Goal: Task Accomplishment & Management: Use online tool/utility

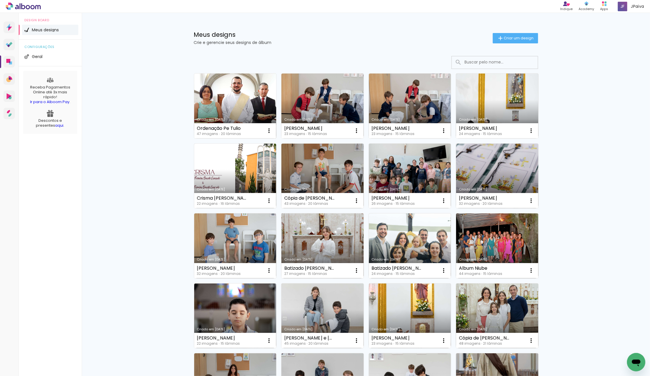
click at [230, 104] on link "Criado em [DATE]" at bounding box center [235, 105] width 82 height 65
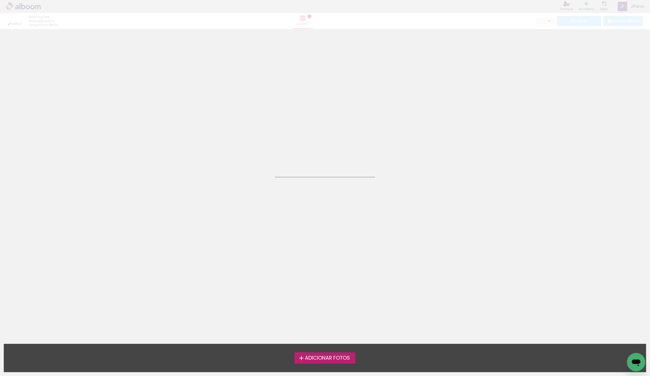
click at [230, 104] on neon-animated-pages "Confirmar Cancelar" at bounding box center [325, 202] width 650 height 347
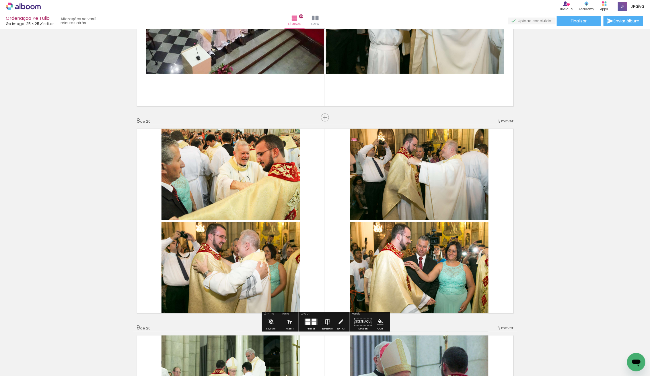
scroll to position [1367, 0]
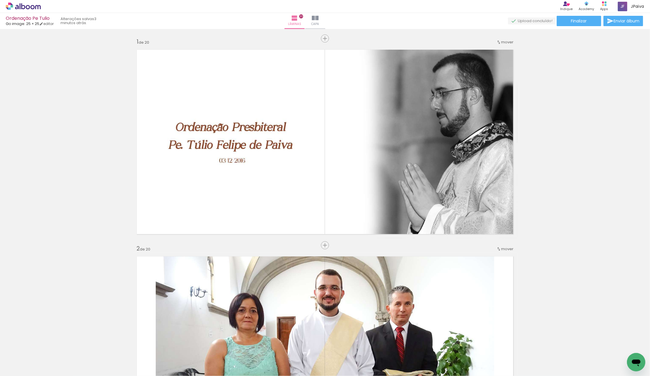
scroll to position [1367, 0]
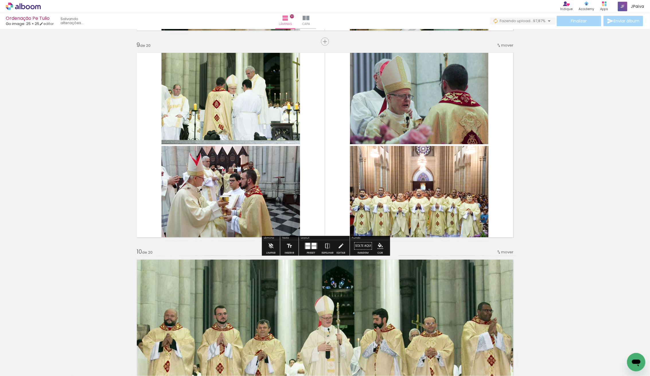
scroll to position [1650, 0]
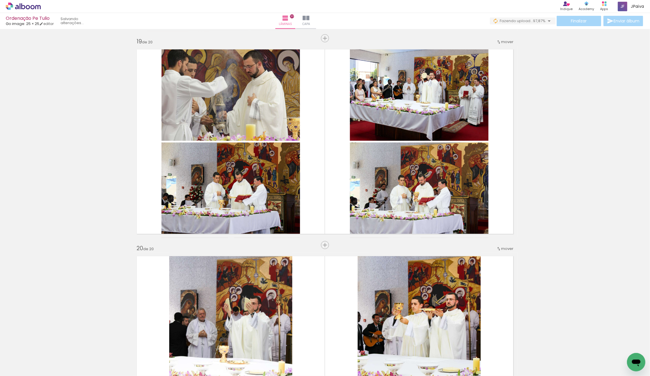
scroll to position [3711, 0]
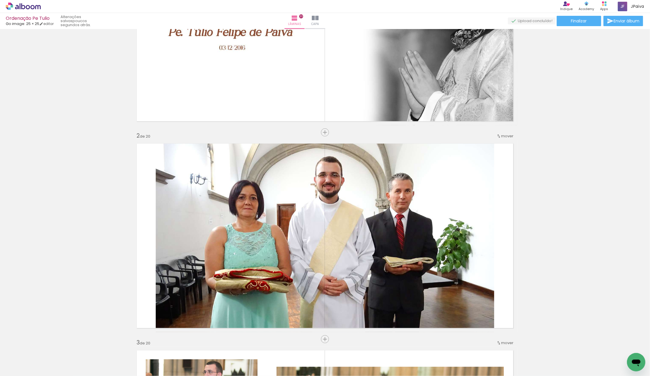
scroll to position [113, 0]
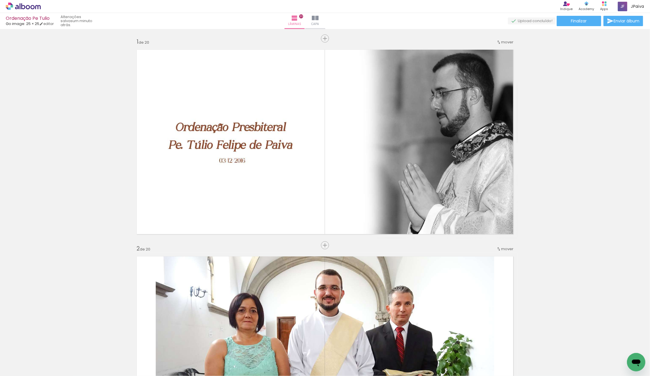
scroll to position [113, 0]
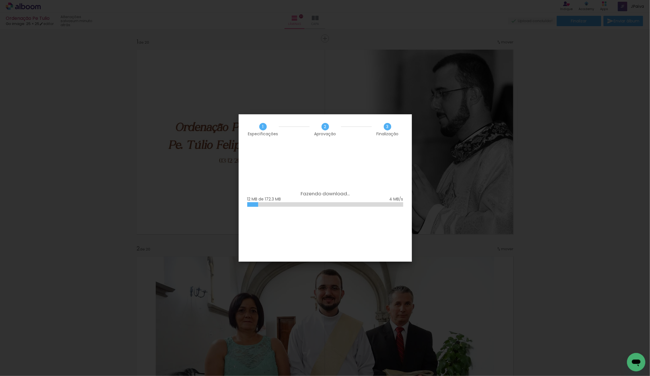
scroll to position [80, 0]
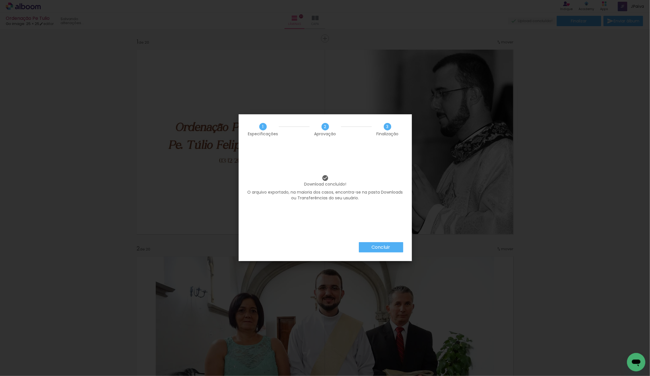
scroll to position [80, 0]
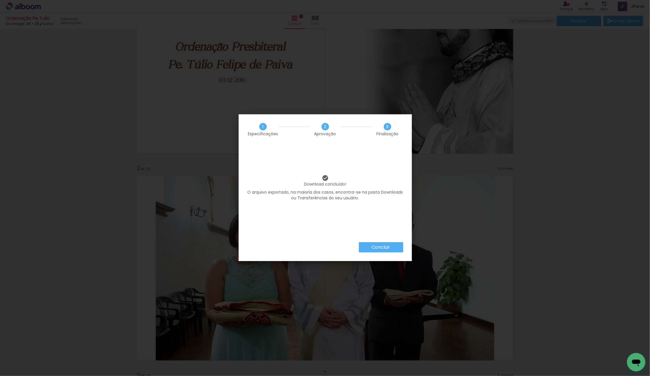
click at [0, 0] on slot "Concluir" at bounding box center [0, 0] width 0 height 0
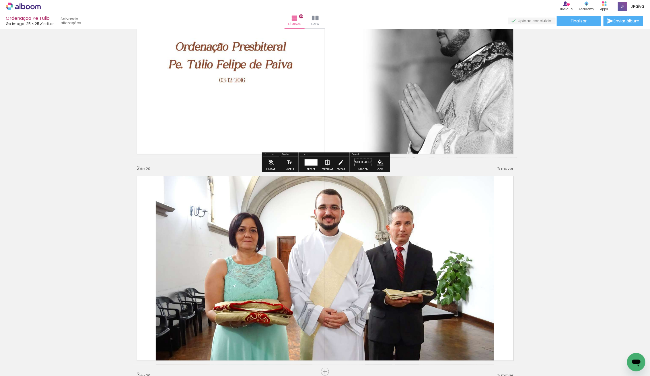
click at [23, 8] on icon at bounding box center [23, 6] width 35 height 7
click at [26, 6] on icon at bounding box center [28, 7] width 4 height 4
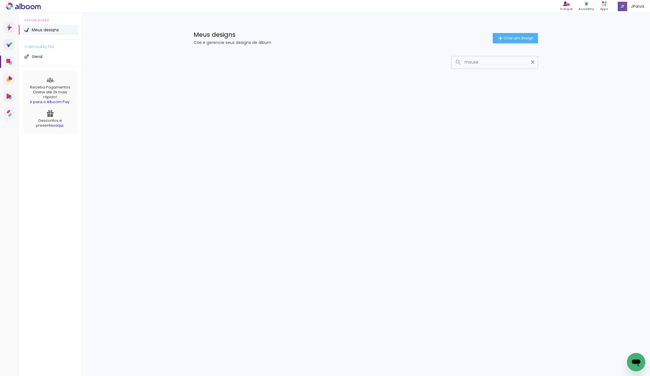
type input "mouse"
type paper-input "mouse"
click at [226, 65] on div at bounding box center [366, 62] width 344 height 13
drag, startPoint x: 481, startPoint y: 60, endPoint x: 373, endPoint y: 58, distance: 107.9
click at [373, 58] on div at bounding box center [366, 62] width 344 height 13
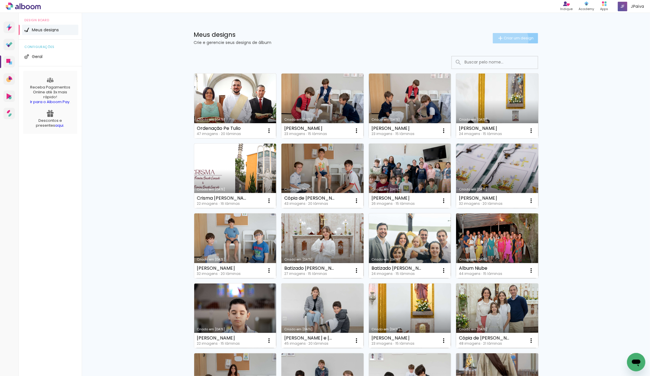
click at [509, 40] on span "Criar um design" at bounding box center [519, 38] width 30 height 4
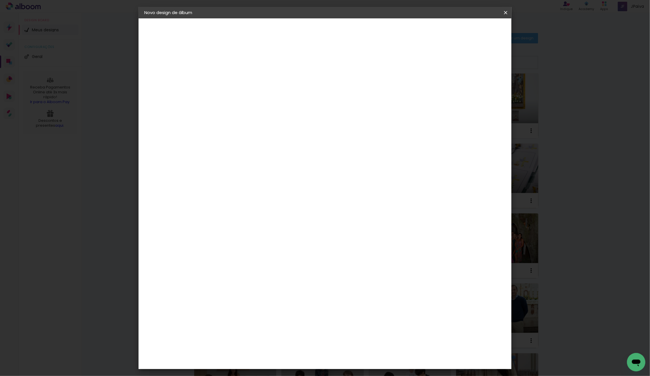
click at [238, 77] on input at bounding box center [238, 77] width 0 height 9
type input "Bianca Machado Ferri Figueiredo"
type paper-input "Bianca Machado Ferri Figueiredo"
click at [0, 0] on slot "Avançar" at bounding box center [0, 0] width 0 height 0
click at [0, 0] on slot "Voltar" at bounding box center [0, 0] width 0 height 0
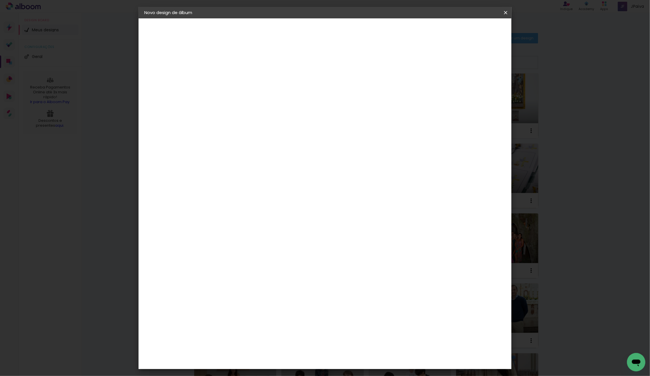
click at [0, 0] on slot "Avançar" at bounding box center [0, 0] width 0 height 0
click at [235, 320] on div "Go image" at bounding box center [241, 324] width 14 height 9
click at [0, 0] on slot "Avançar" at bounding box center [0, 0] width 0 height 0
click at [261, 98] on input "text" at bounding box center [249, 100] width 22 height 9
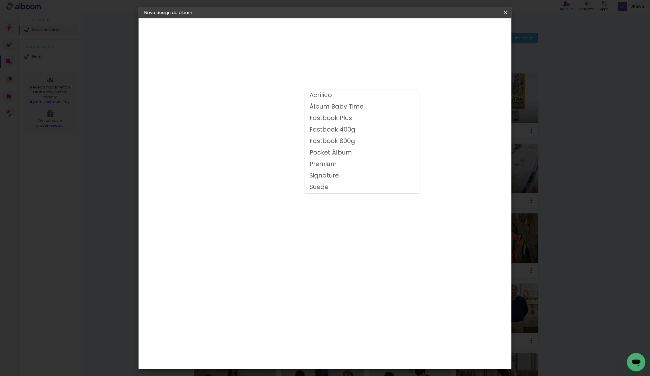
click at [0, 0] on slot "Fastbook 400g" at bounding box center [0, 0] width 0 height 0
type input "Fastbook 400g"
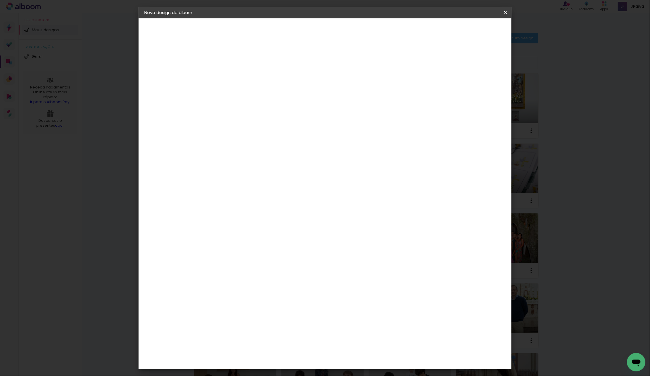
click at [277, 283] on span "25 × 25" at bounding box center [263, 290] width 27 height 15
click at [0, 0] on slot "Avançar" at bounding box center [0, 0] width 0 height 0
click at [474, 28] on span "Iniciar design" at bounding box center [461, 30] width 26 height 4
